Goal: Find contact information: Find contact information

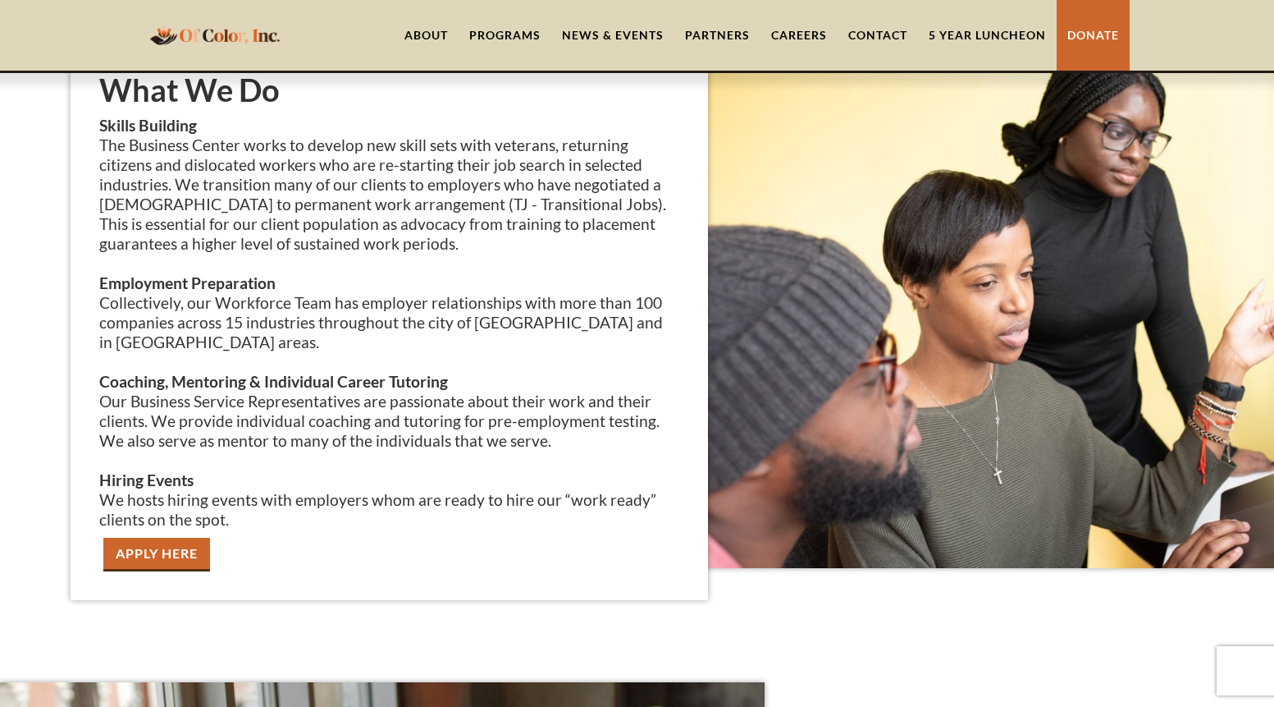
scroll to position [2690, 0]
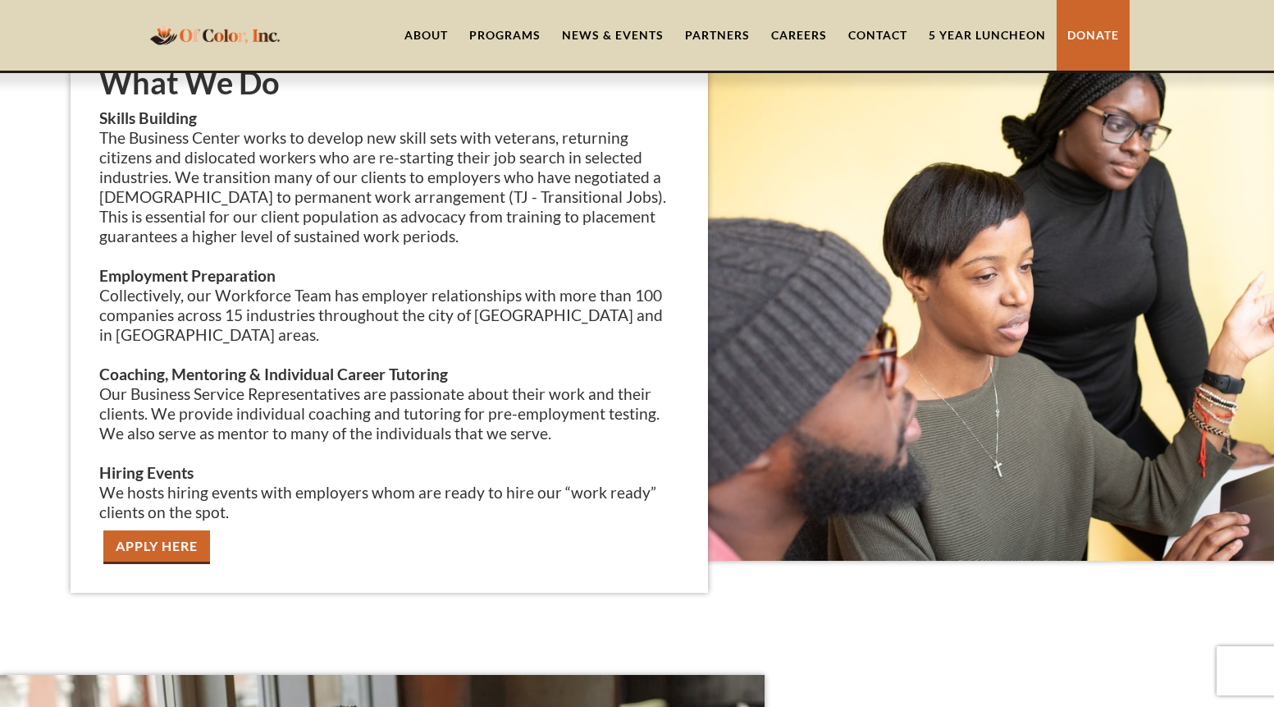
click at [386, 267] on p "Skills Building The Business Center works to develop new skill sets with vetera…" at bounding box center [389, 315] width 580 height 414
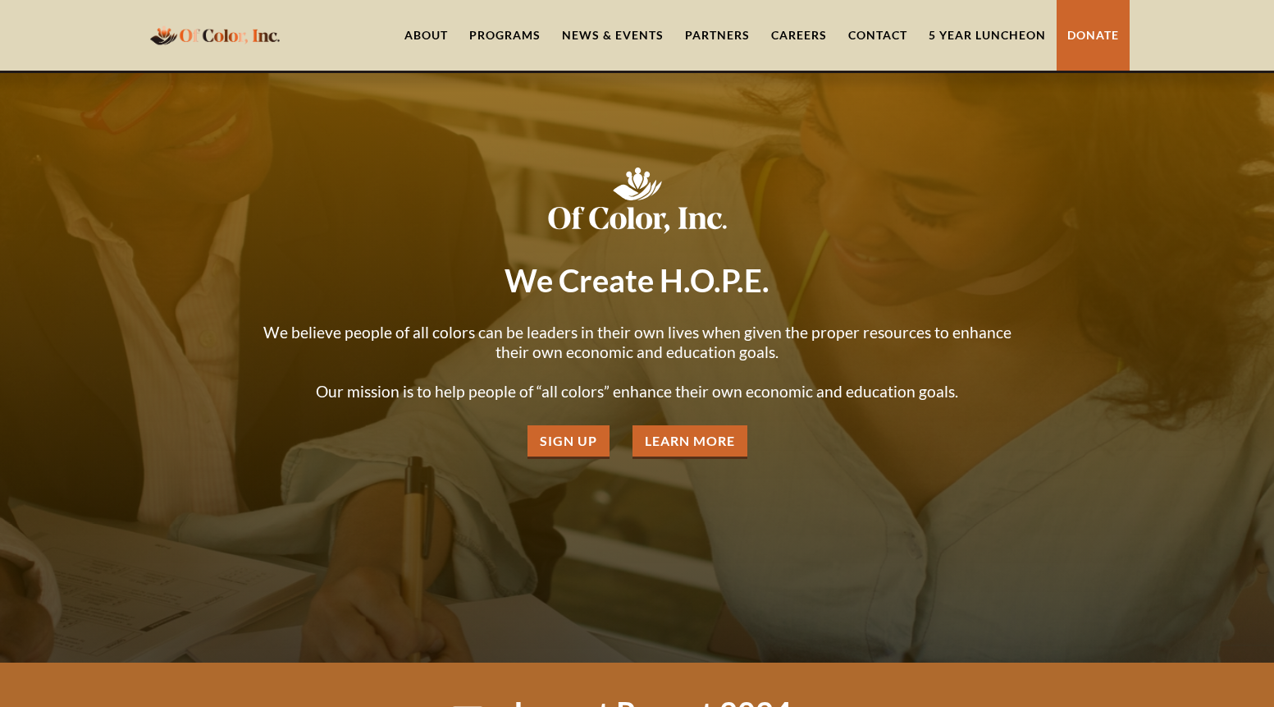
scroll to position [0, 0]
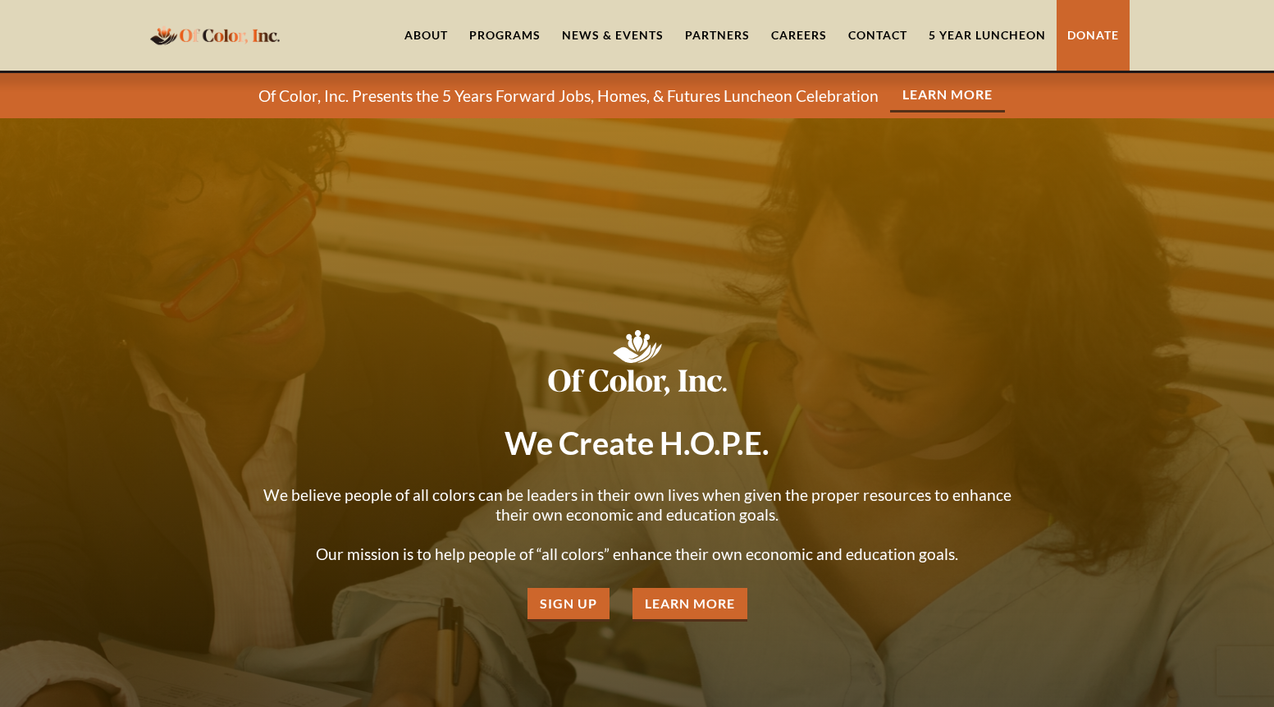
click at [435, 34] on link "About" at bounding box center [426, 35] width 65 height 71
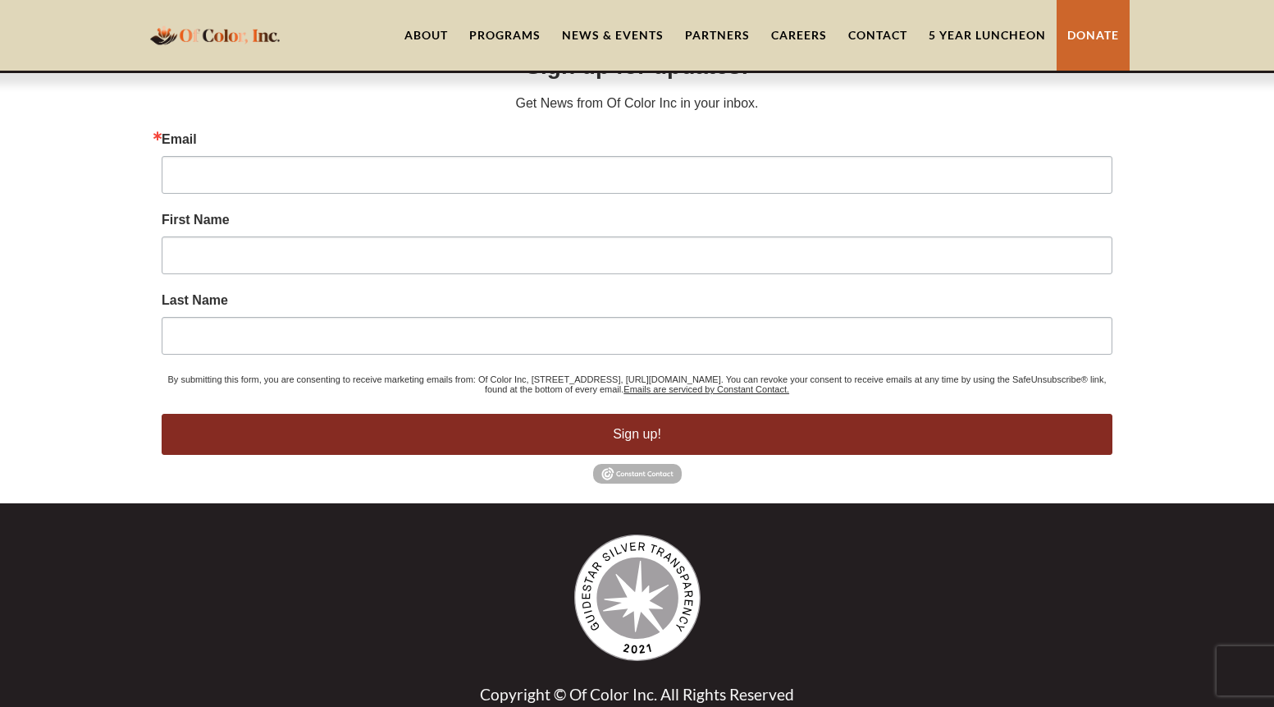
scroll to position [3268, 0]
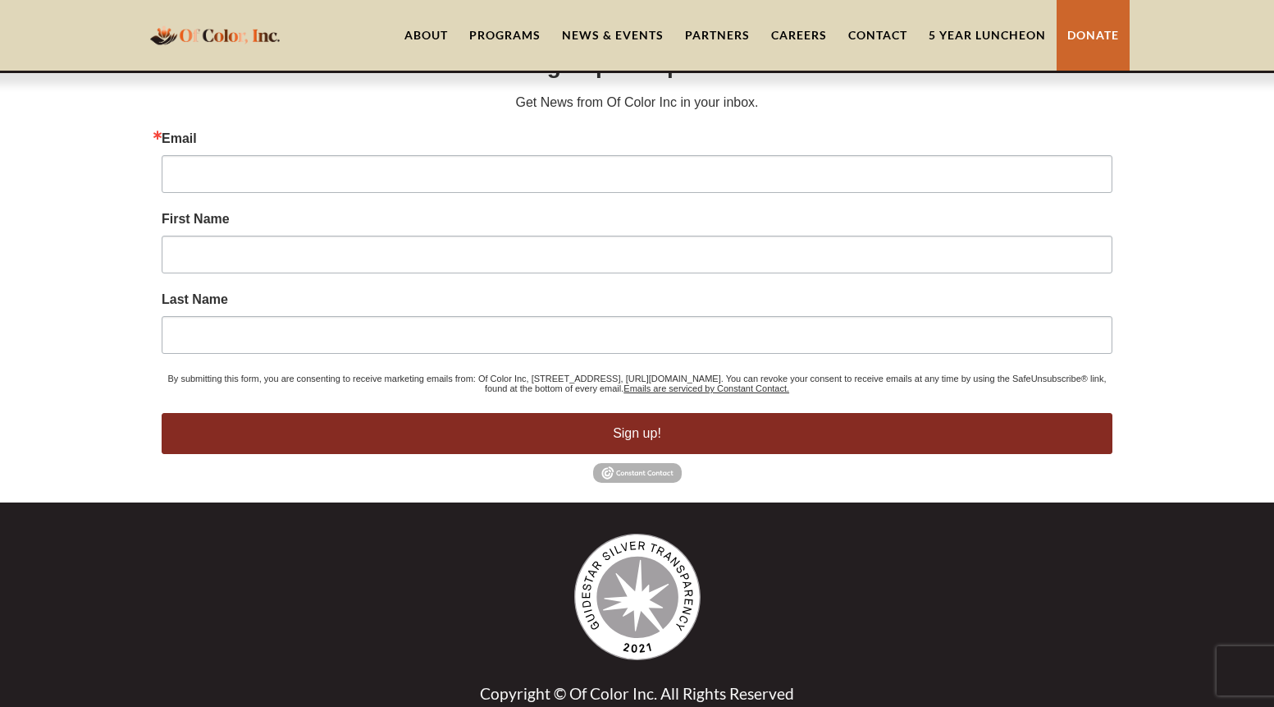
drag, startPoint x: 755, startPoint y: 668, endPoint x: 647, endPoint y: 670, distance: 108.3
copy p "(312) 300-3135"
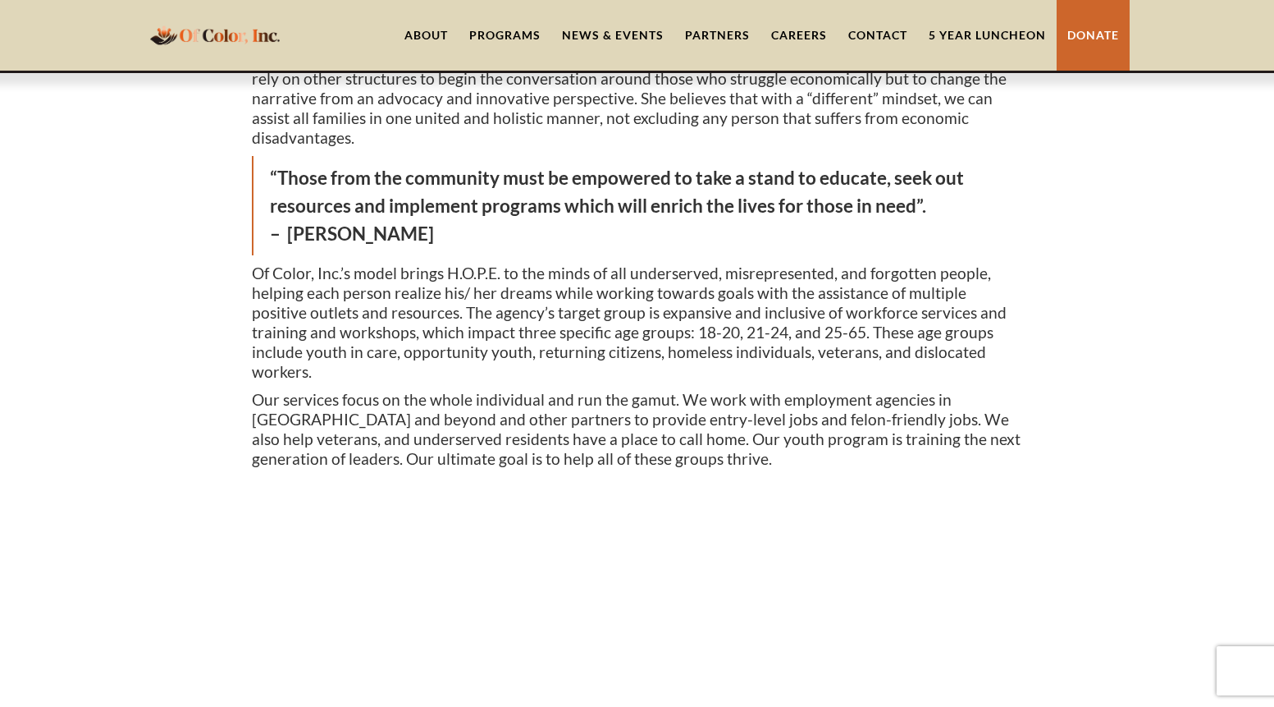
scroll to position [314, 0]
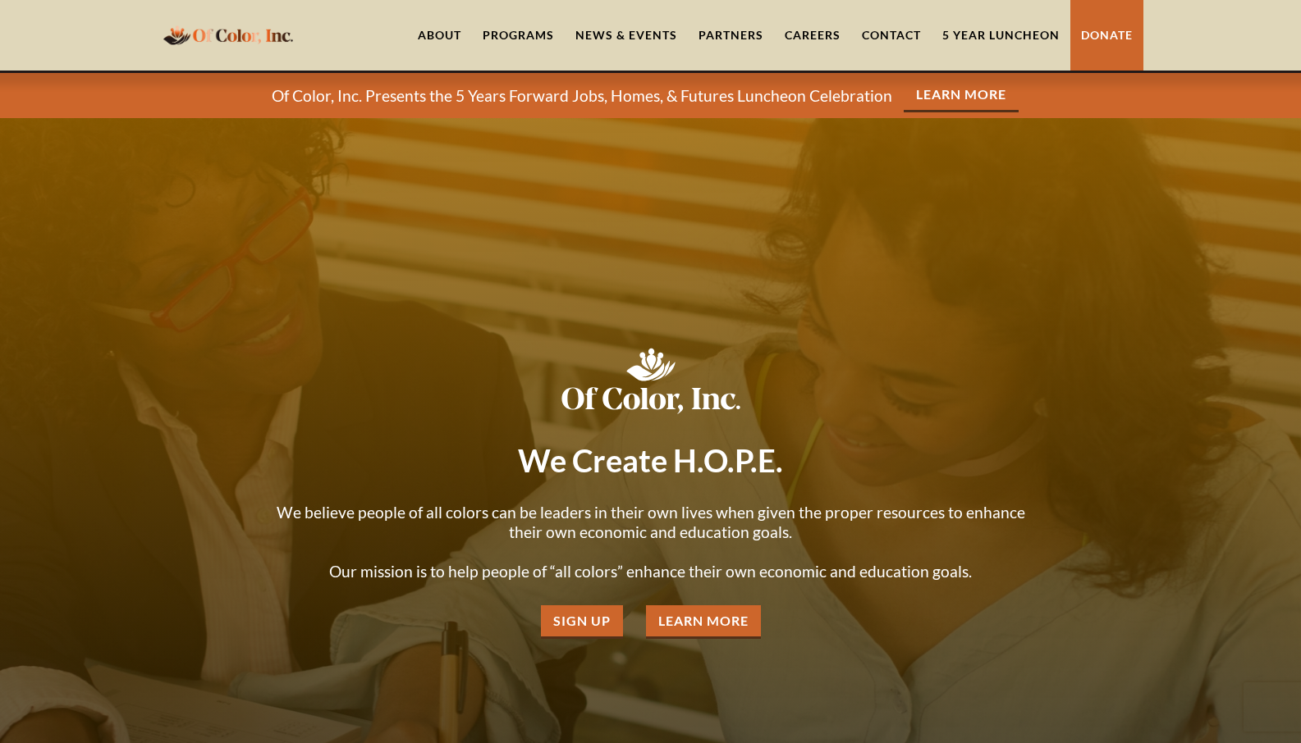
click at [495, 40] on div "Programs" at bounding box center [517, 35] width 71 height 16
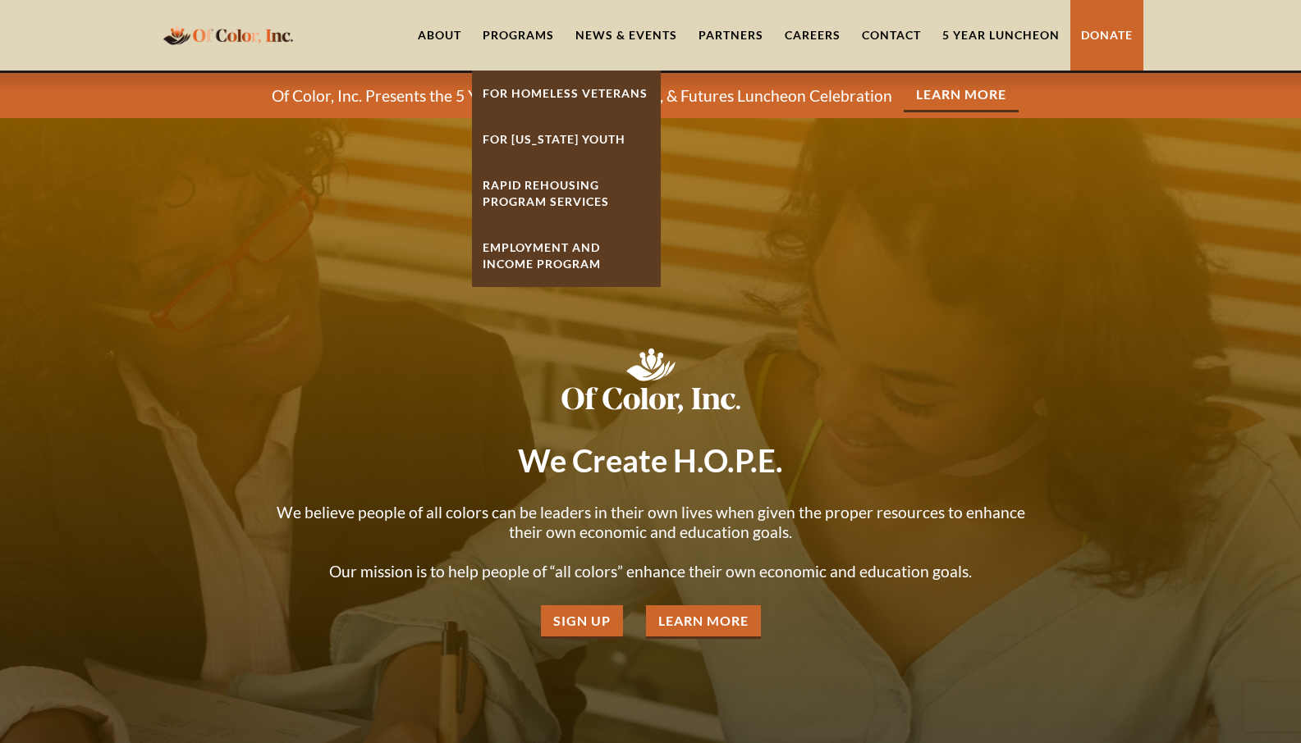
click at [569, 261] on link "Employment And Income Program" at bounding box center [566, 256] width 189 height 62
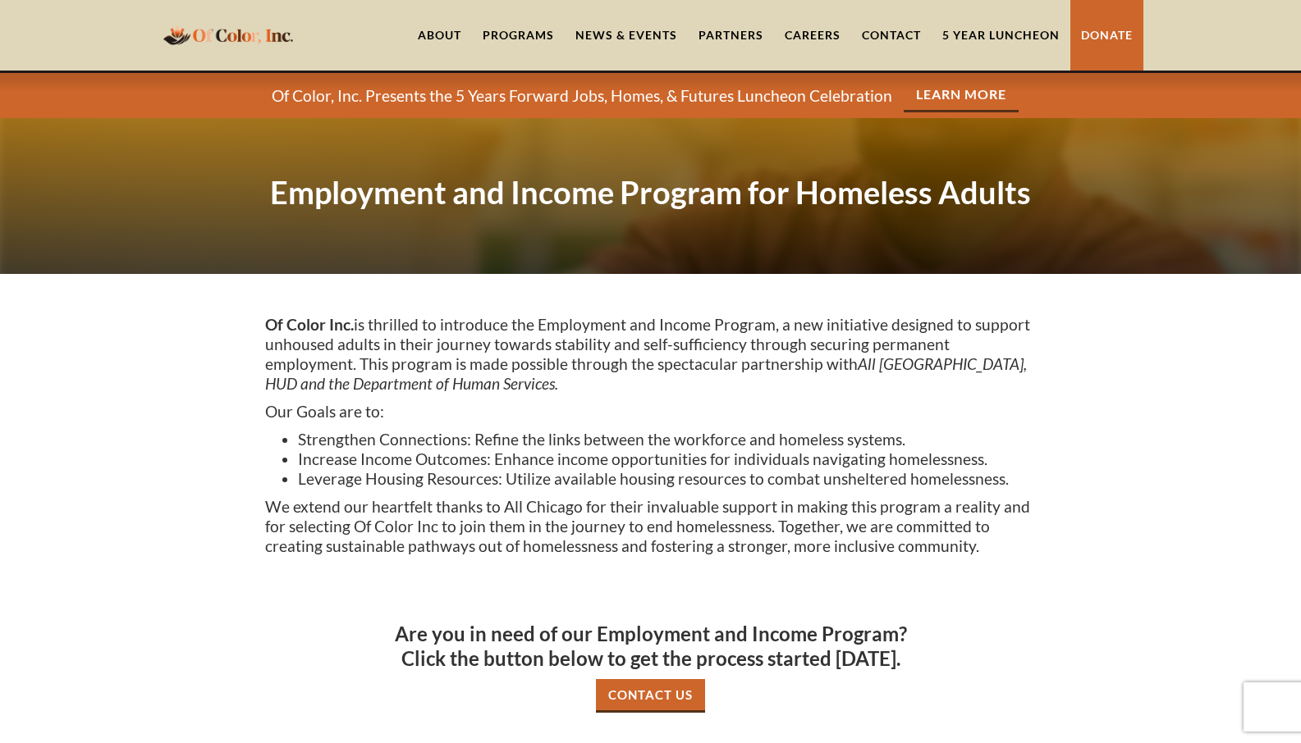
click at [402, 372] on p "Of Color Inc. is thrilled to introduce the Employment and Income Program, a new…" at bounding box center [650, 354] width 771 height 79
click at [273, 22] on img "home" at bounding box center [227, 35] width 139 height 32
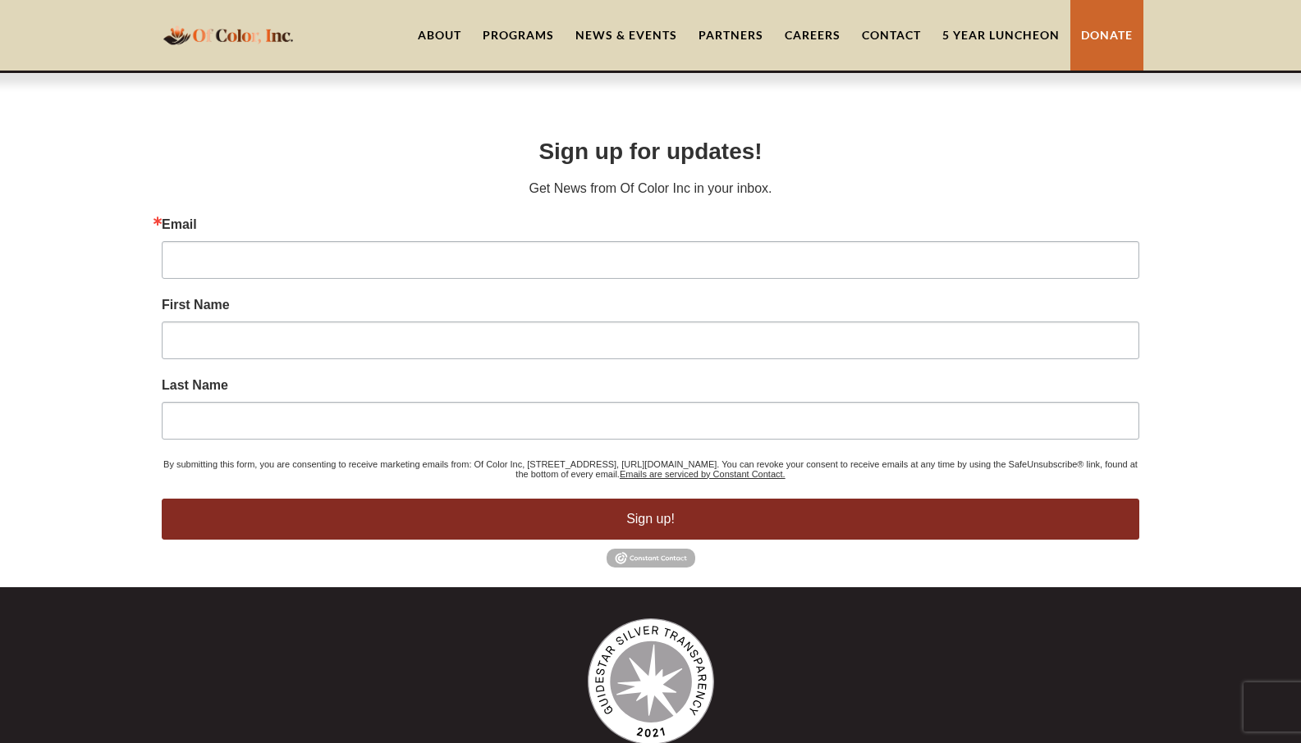
scroll to position [6817, 0]
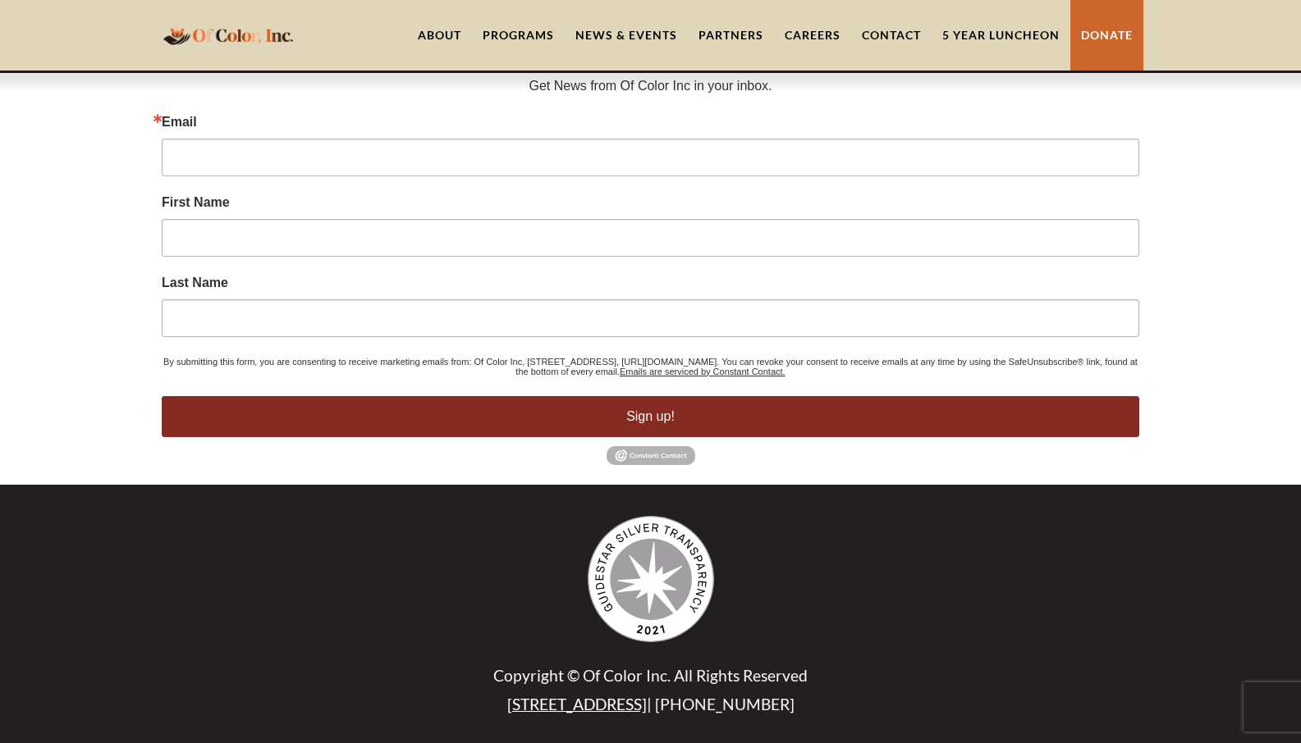
click at [803, 553] on div "Copyright © Of Color Inc. All Rights Reserved [STREET_ADDRESS] | [PHONE_NUMBER]" at bounding box center [650, 615] width 771 height 199
drag, startPoint x: 776, startPoint y: 702, endPoint x: 661, endPoint y: 702, distance: 114.9
click at [661, 702] on p "[STREET_ADDRESS] | [PHONE_NUMBER]" at bounding box center [650, 705] width 771 height 20
copy p "312) 300-3135"
